Goal: Transaction & Acquisition: Purchase product/service

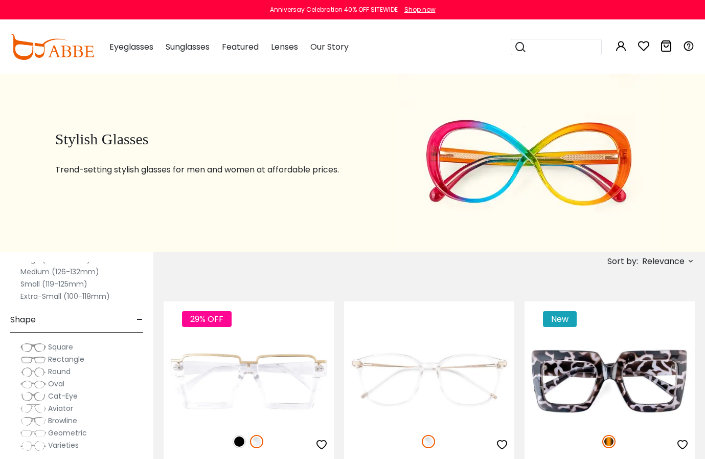
scroll to position [97, 0]
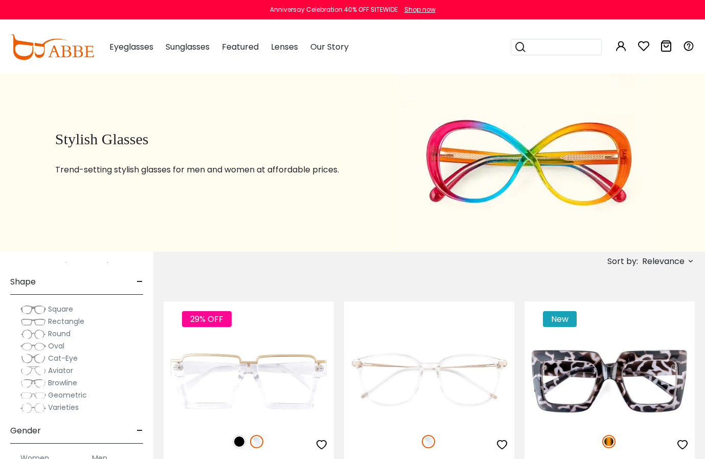
click at [49, 307] on span "Square" at bounding box center [60, 309] width 25 height 10
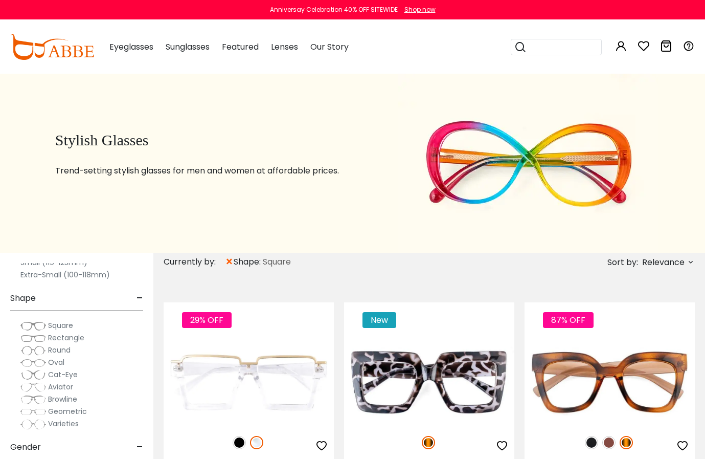
scroll to position [104, 0]
click at [56, 338] on span "Rectangle" at bounding box center [66, 336] width 36 height 10
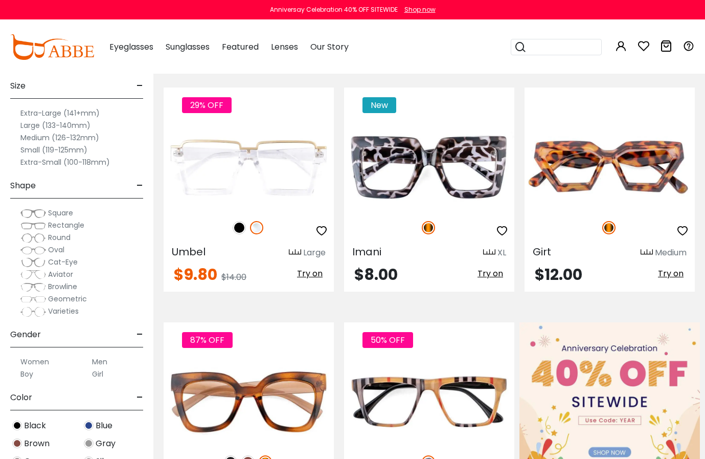
scroll to position [257, 0]
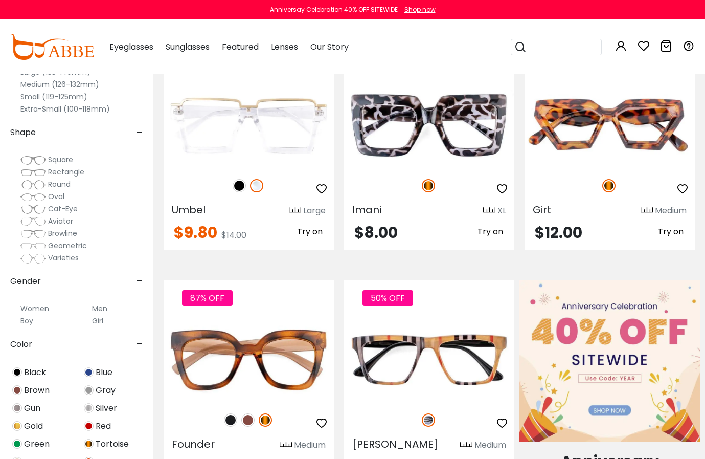
click at [95, 310] on label "Men" at bounding box center [99, 308] width 15 height 12
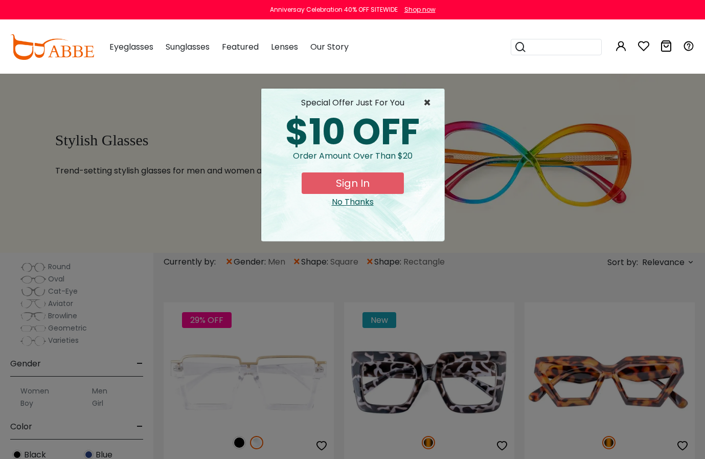
click at [428, 103] on span "×" at bounding box center [429, 103] width 13 height 12
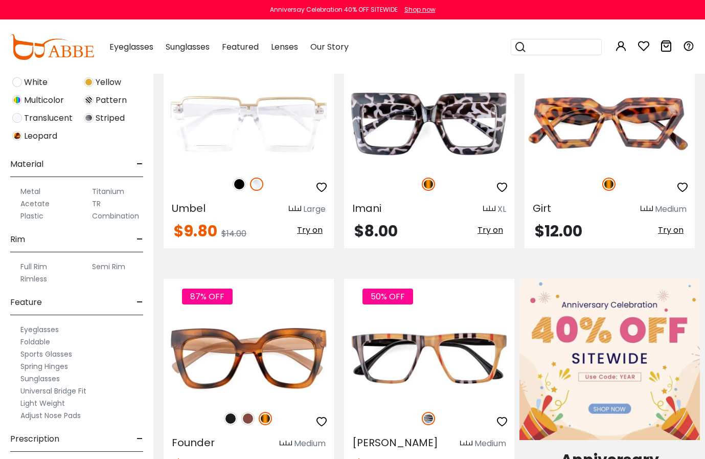
scroll to position [266, 0]
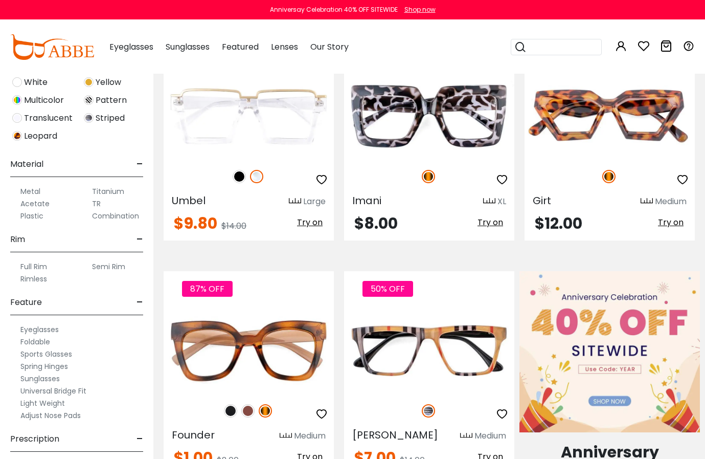
click at [46, 329] on label "Eyeglasses" at bounding box center [39, 329] width 38 height 12
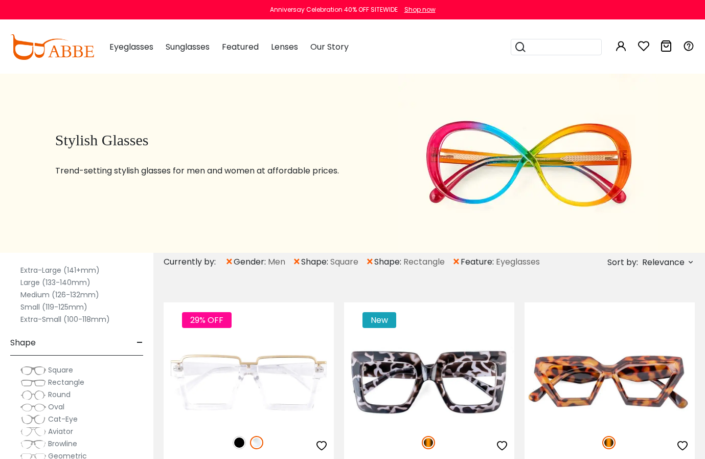
scroll to position [56, 0]
click at [46, 284] on label "Large (133-140mm)" at bounding box center [55, 284] width 70 height 12
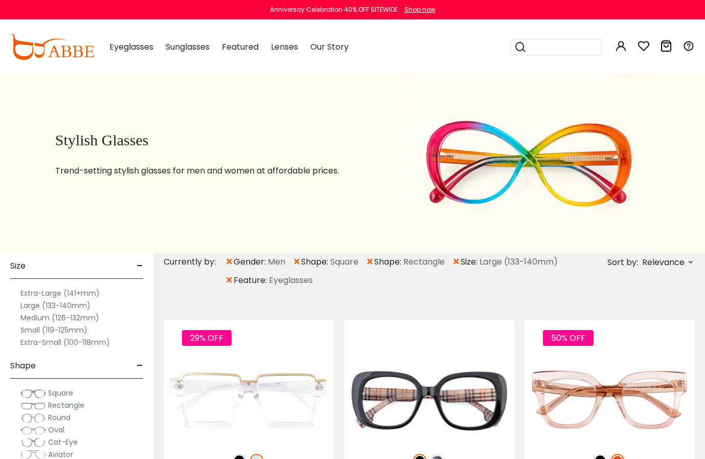
scroll to position [36, 0]
click at [44, 319] on label "Medium (126-132mm)" at bounding box center [59, 316] width 79 height 12
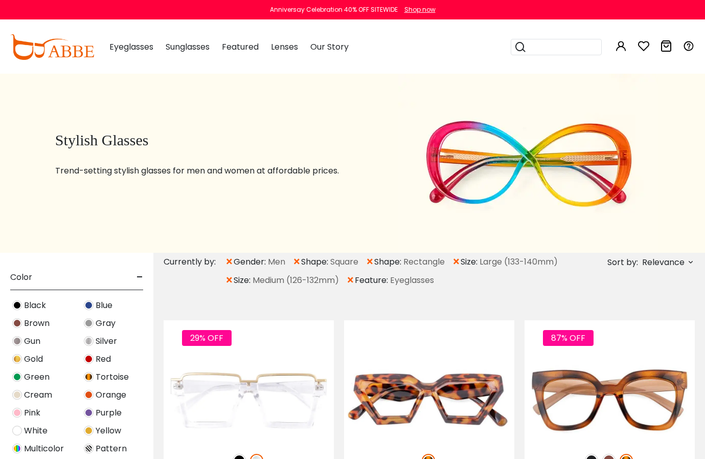
scroll to position [337, 0]
click at [15, 302] on img at bounding box center [17, 303] width 10 height 10
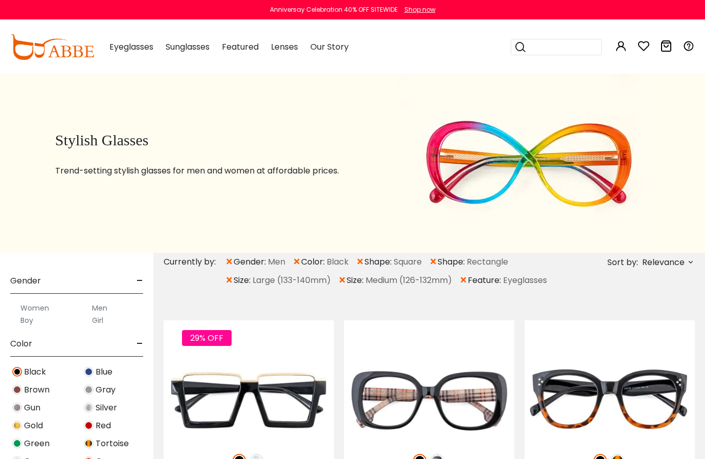
scroll to position [280, 0]
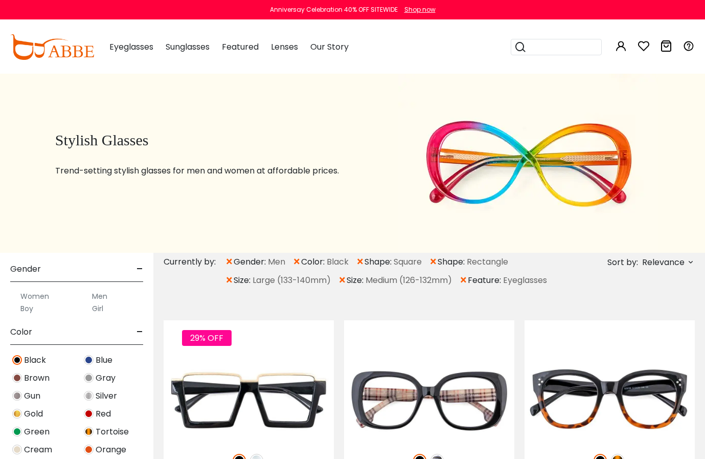
click at [96, 361] on span "Blue" at bounding box center [104, 360] width 17 height 12
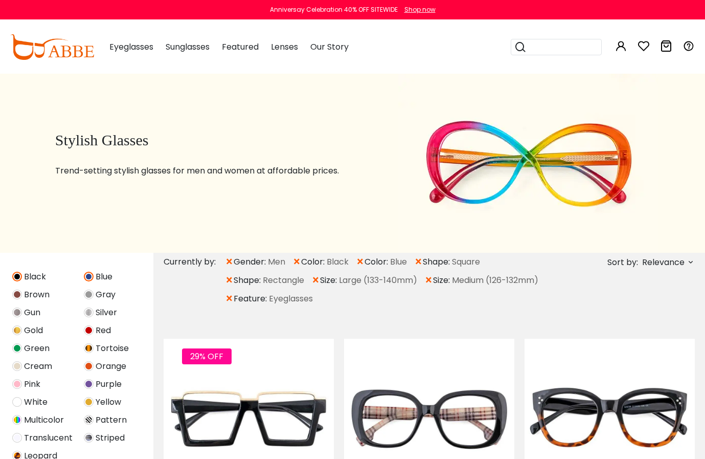
scroll to position [362, 0]
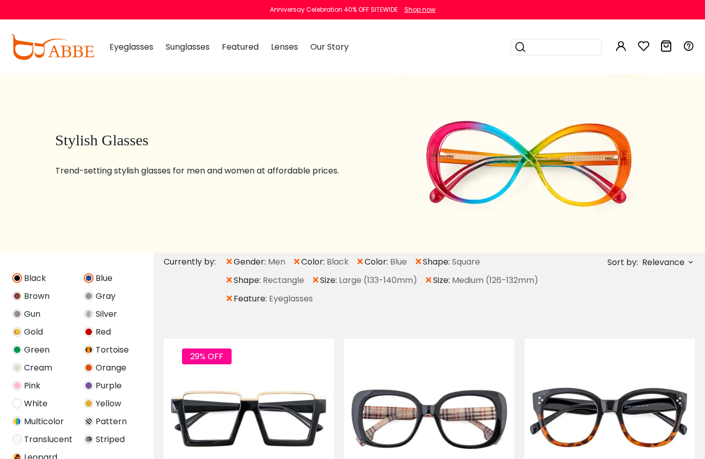
click at [34, 317] on span "Gun" at bounding box center [32, 314] width 16 height 12
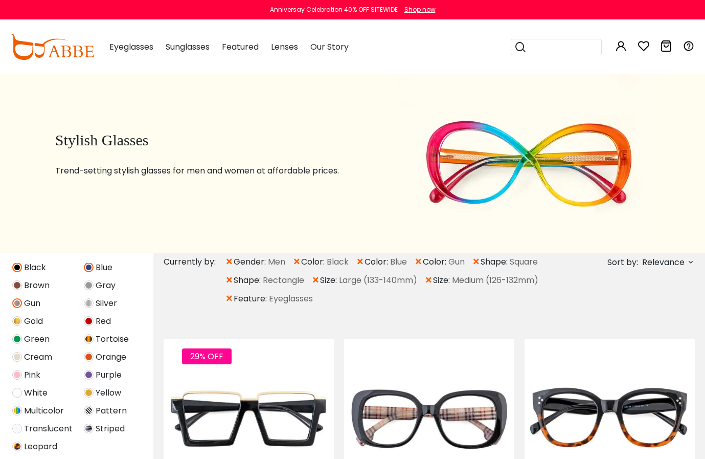
scroll to position [405, 0]
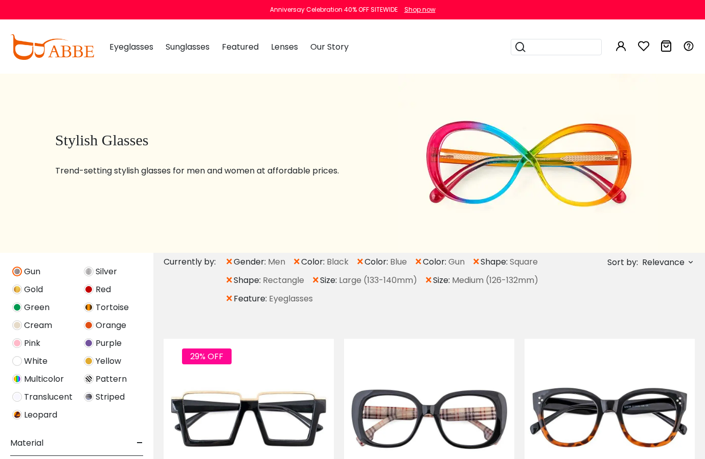
click at [667, 264] on span "Relevance" at bounding box center [663, 262] width 42 height 18
click at [650, 316] on label "Prices High To Low" at bounding box center [653, 316] width 74 height 12
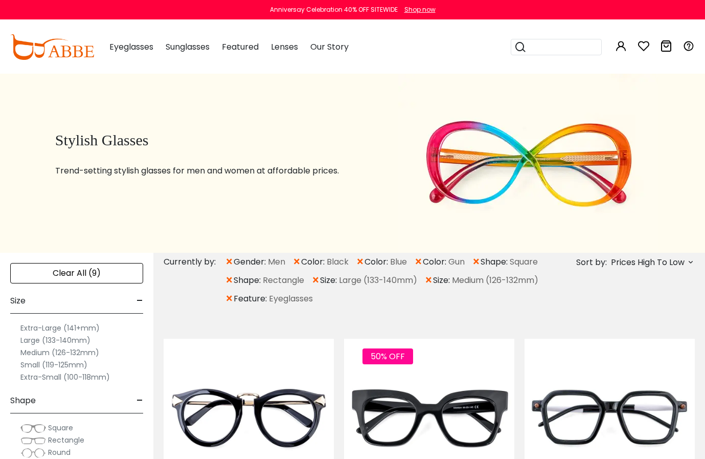
click at [656, 259] on span "Prices High To Low" at bounding box center [648, 262] width 74 height 18
click at [651, 331] on label "Prices Low To High" at bounding box center [653, 328] width 74 height 12
